Goal: Navigation & Orientation: Find specific page/section

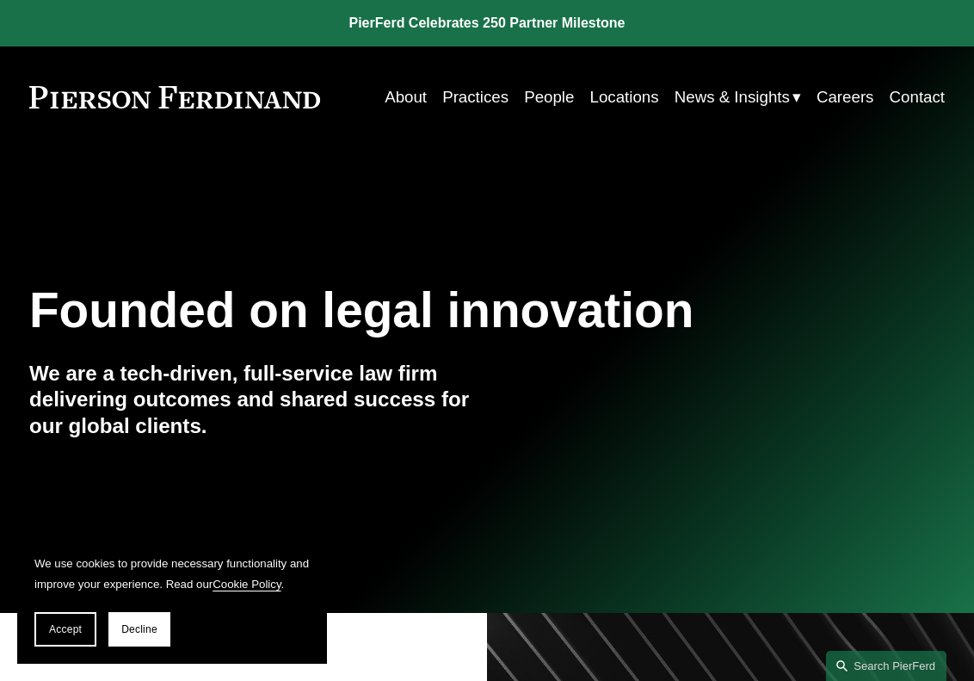
click at [619, 97] on link "Locations" at bounding box center [624, 97] width 69 height 32
click at [529, 94] on link "People" at bounding box center [549, 97] width 50 height 32
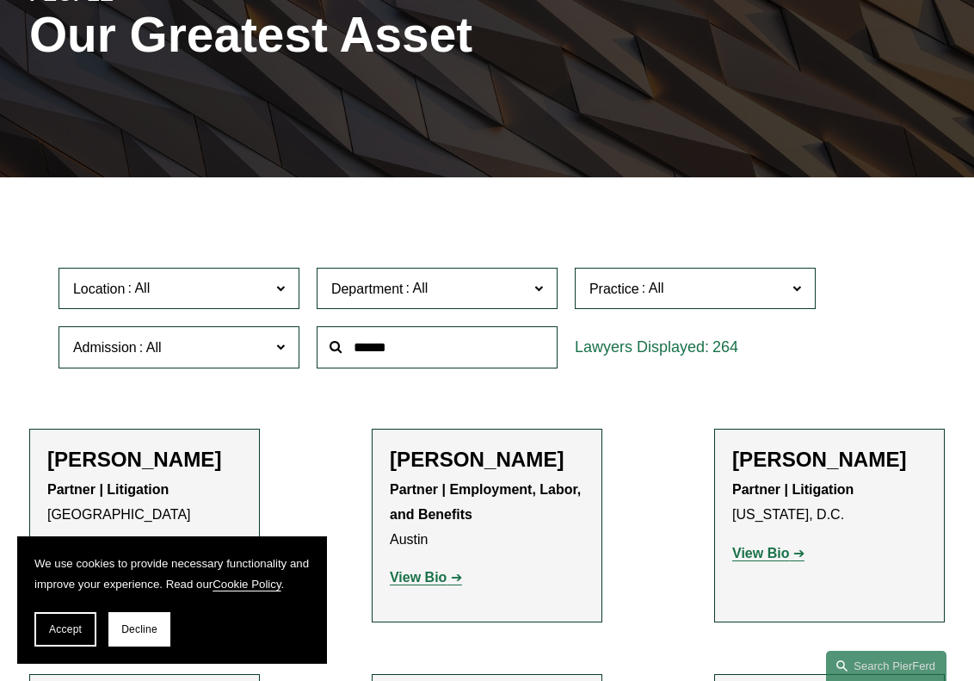
scroll to position [258, 0]
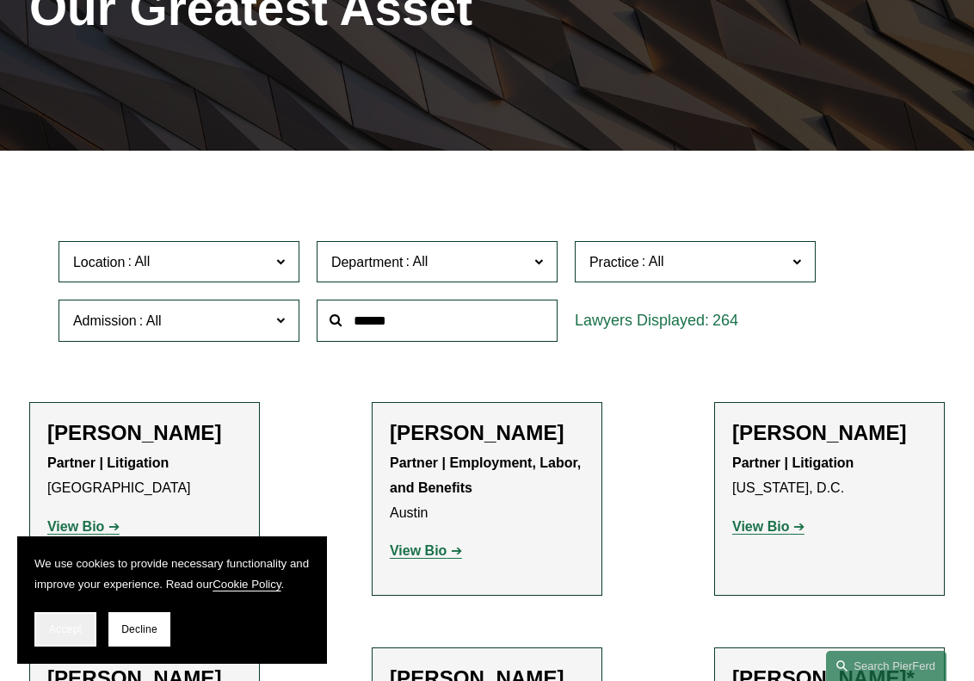
click at [69, 625] on span "Accept" at bounding box center [65, 629] width 33 height 12
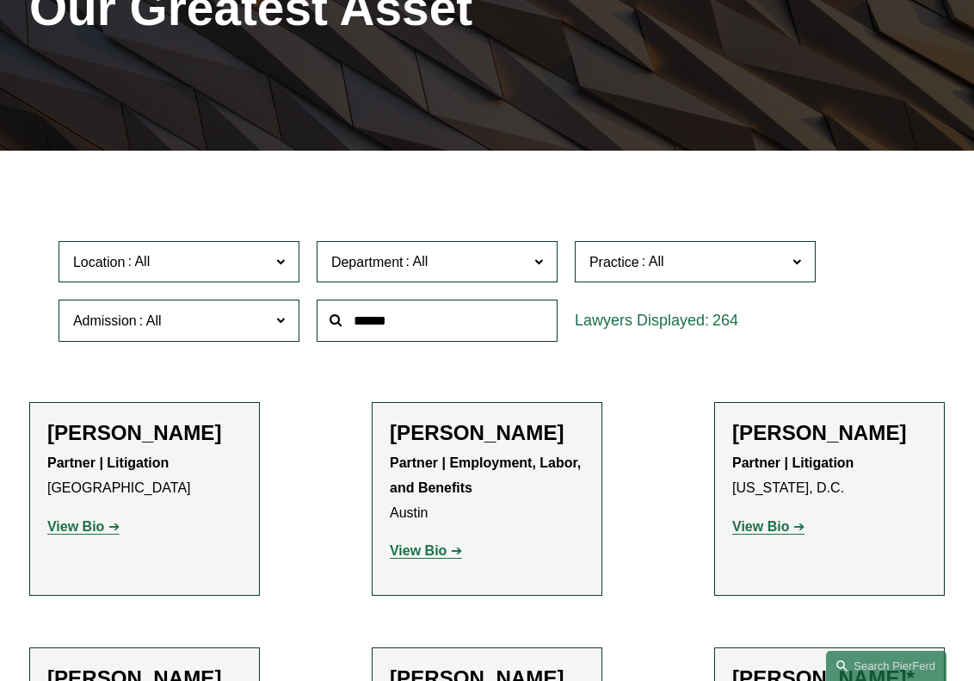
click at [277, 321] on span at bounding box center [280, 320] width 9 height 22
click at [391, 92] on div "PEOPLE Our Greatest Asset" at bounding box center [487, 20] width 974 height 197
